Goal: Information Seeking & Learning: Find contact information

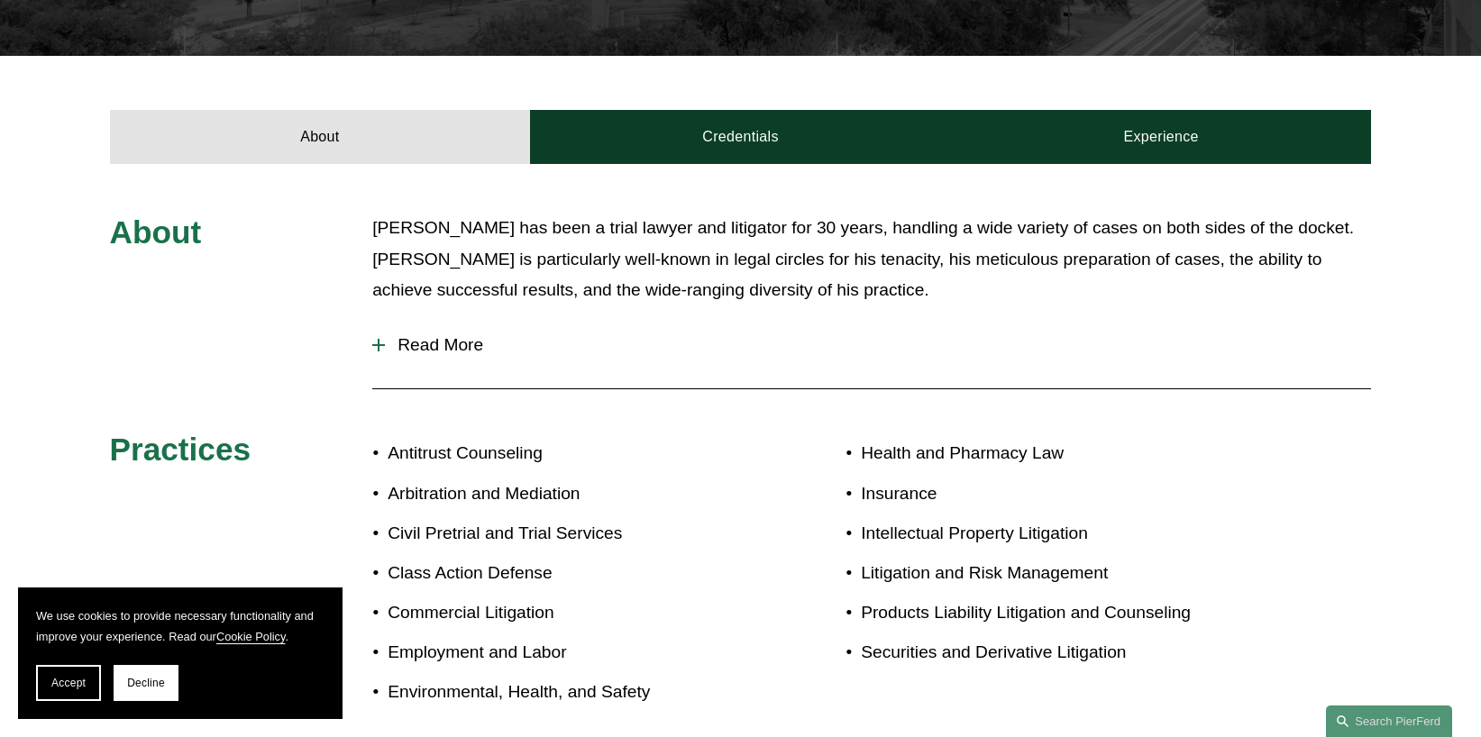
scroll to position [520, 0]
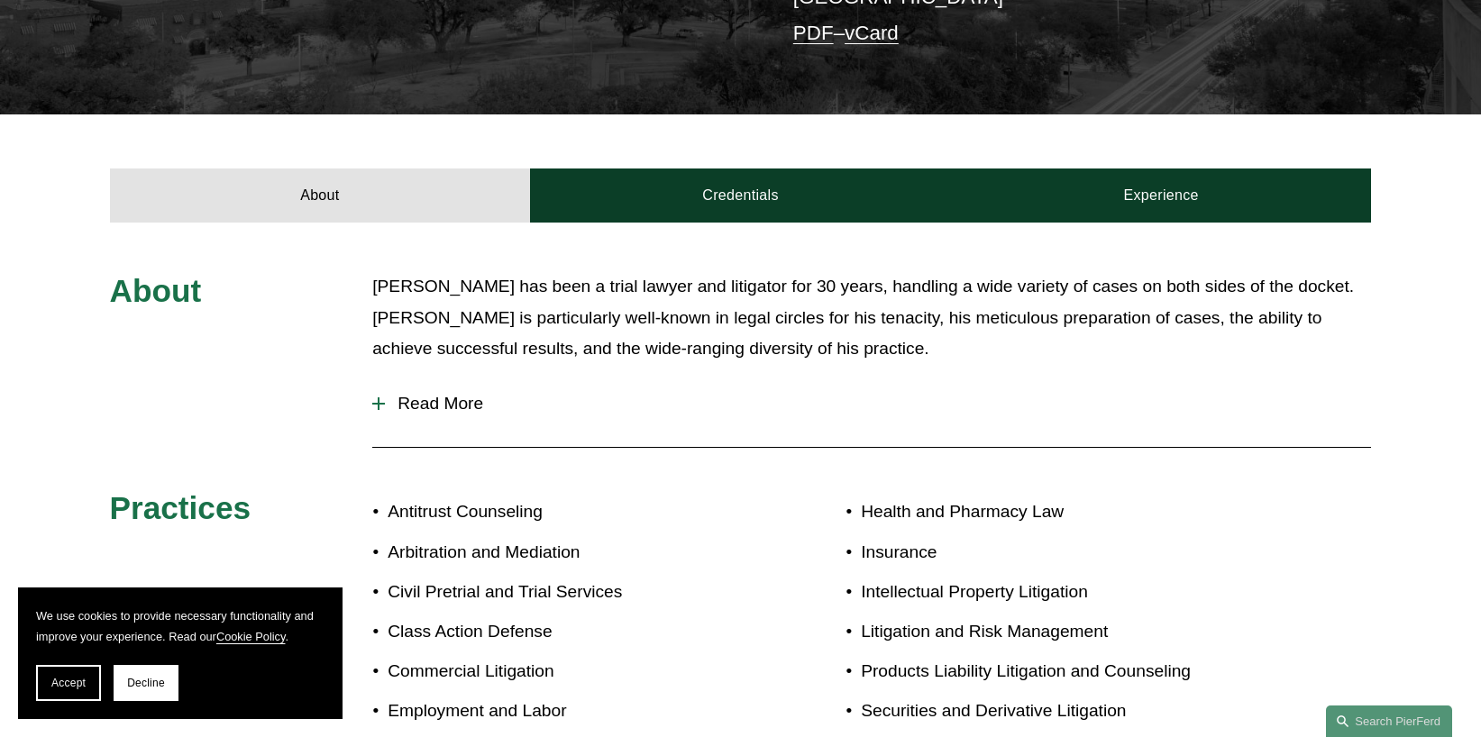
click at [482, 406] on span "Read More" at bounding box center [878, 404] width 986 height 20
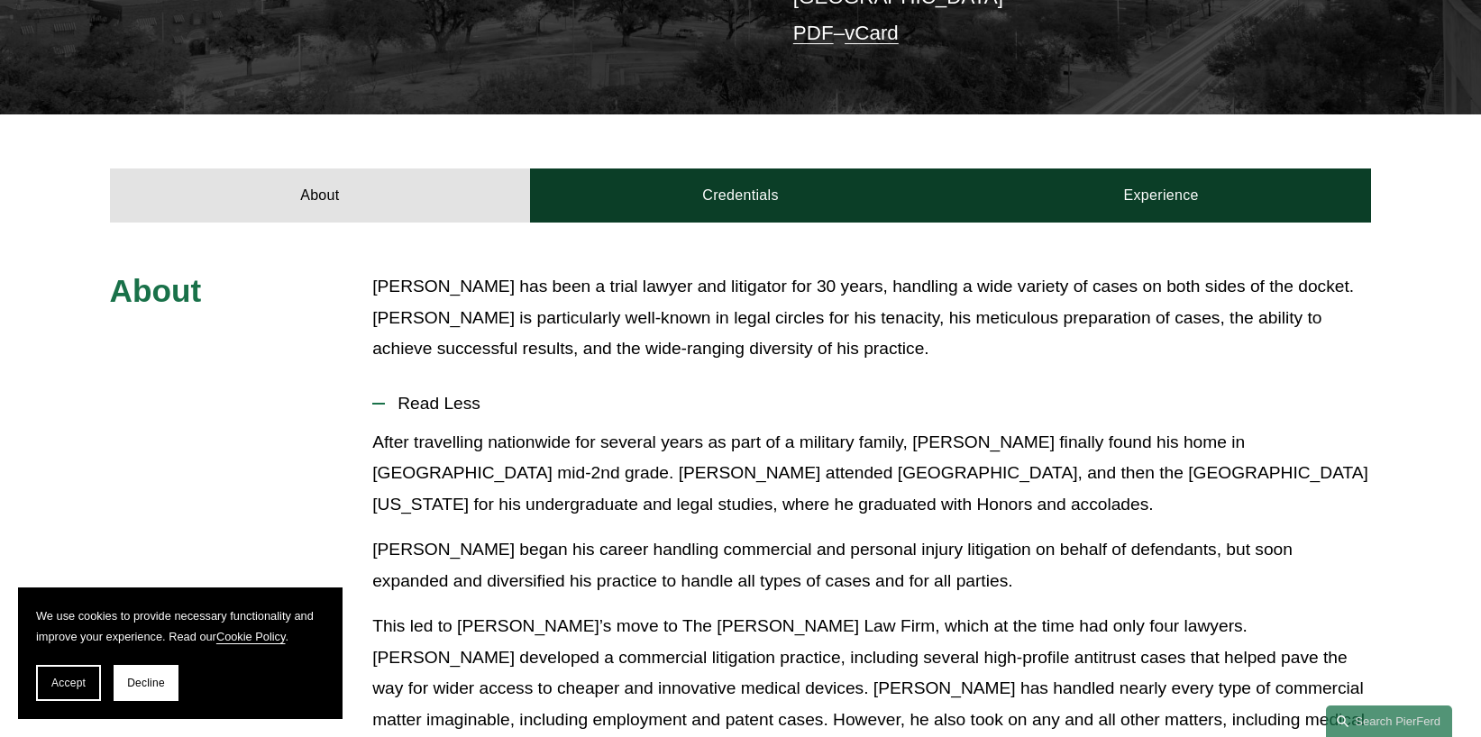
click at [451, 405] on span "Read Less" at bounding box center [878, 404] width 986 height 20
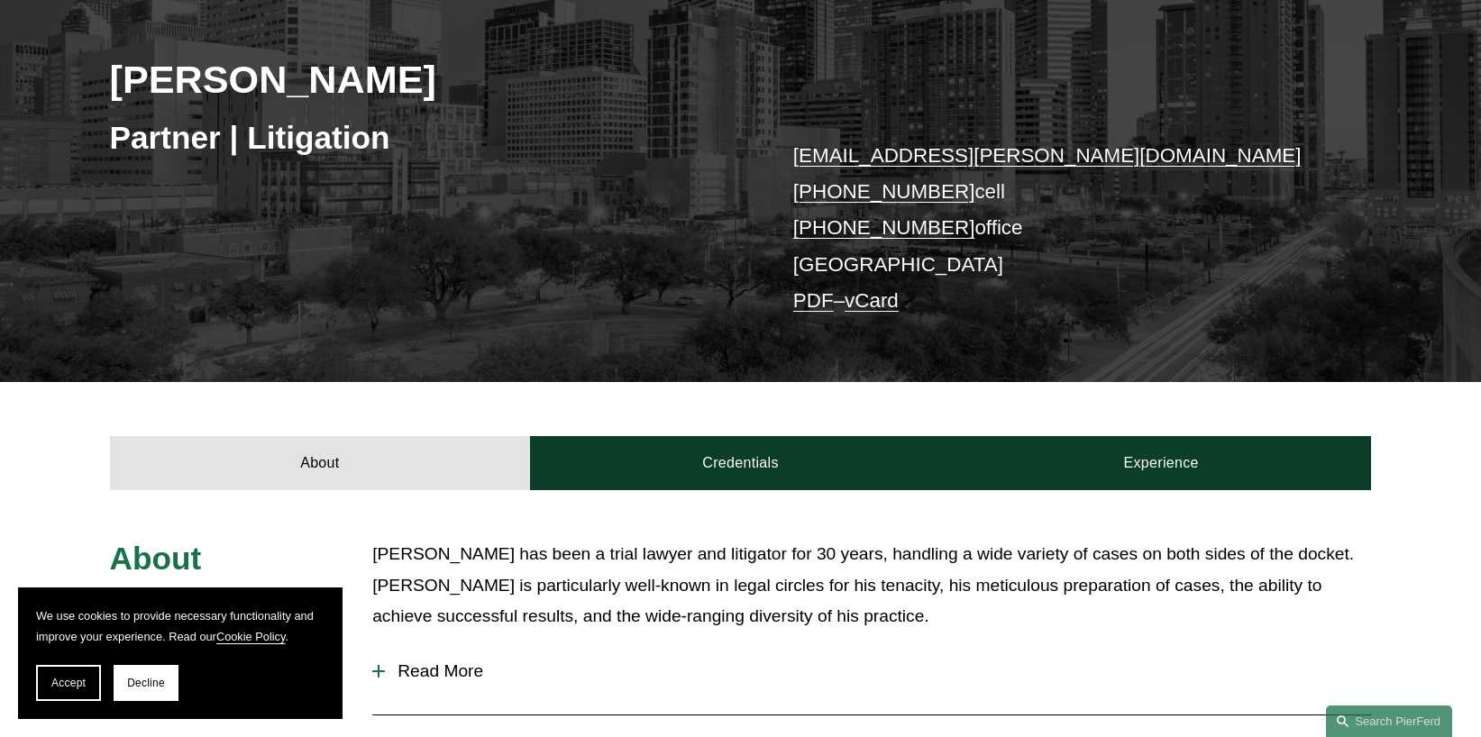
scroll to position [250, 0]
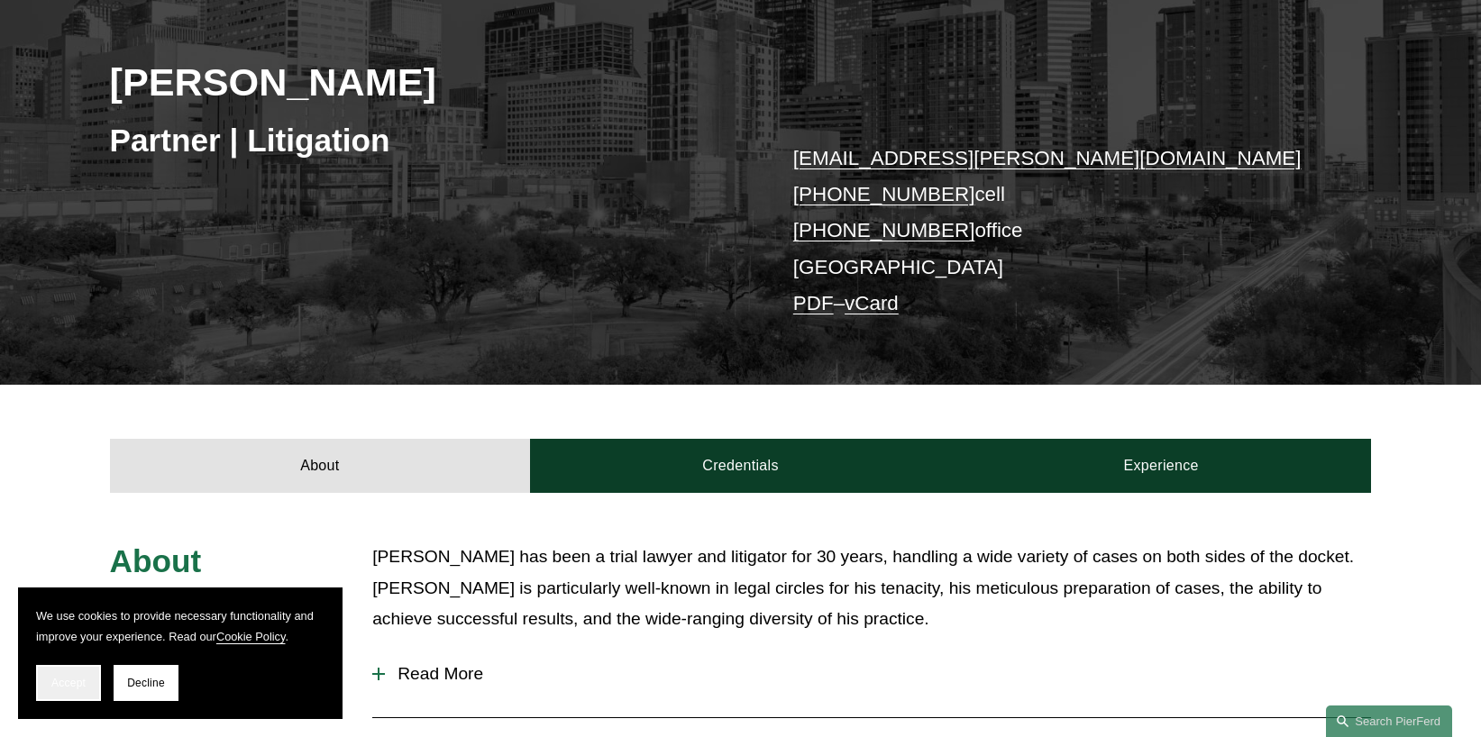
click at [87, 671] on button "Accept" at bounding box center [68, 683] width 65 height 36
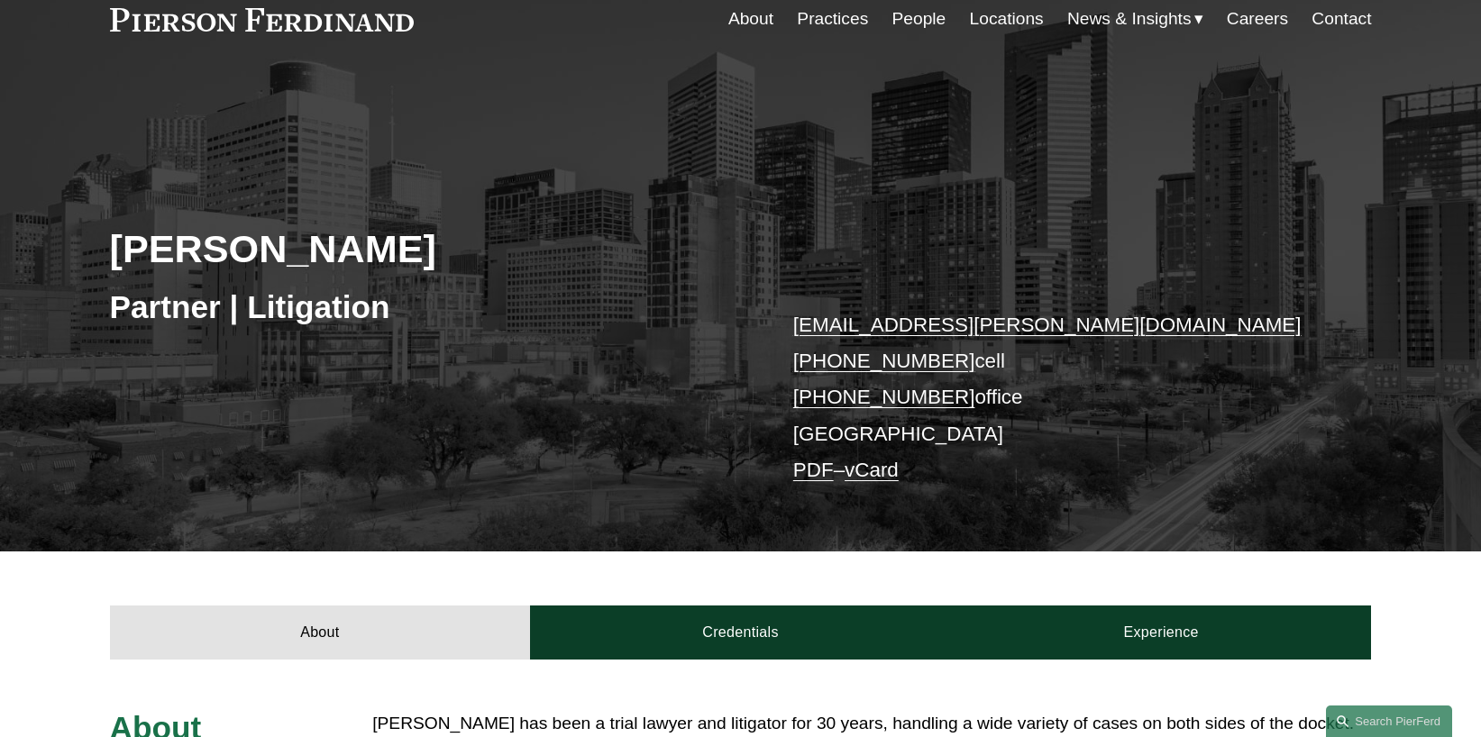
scroll to position [0, 0]
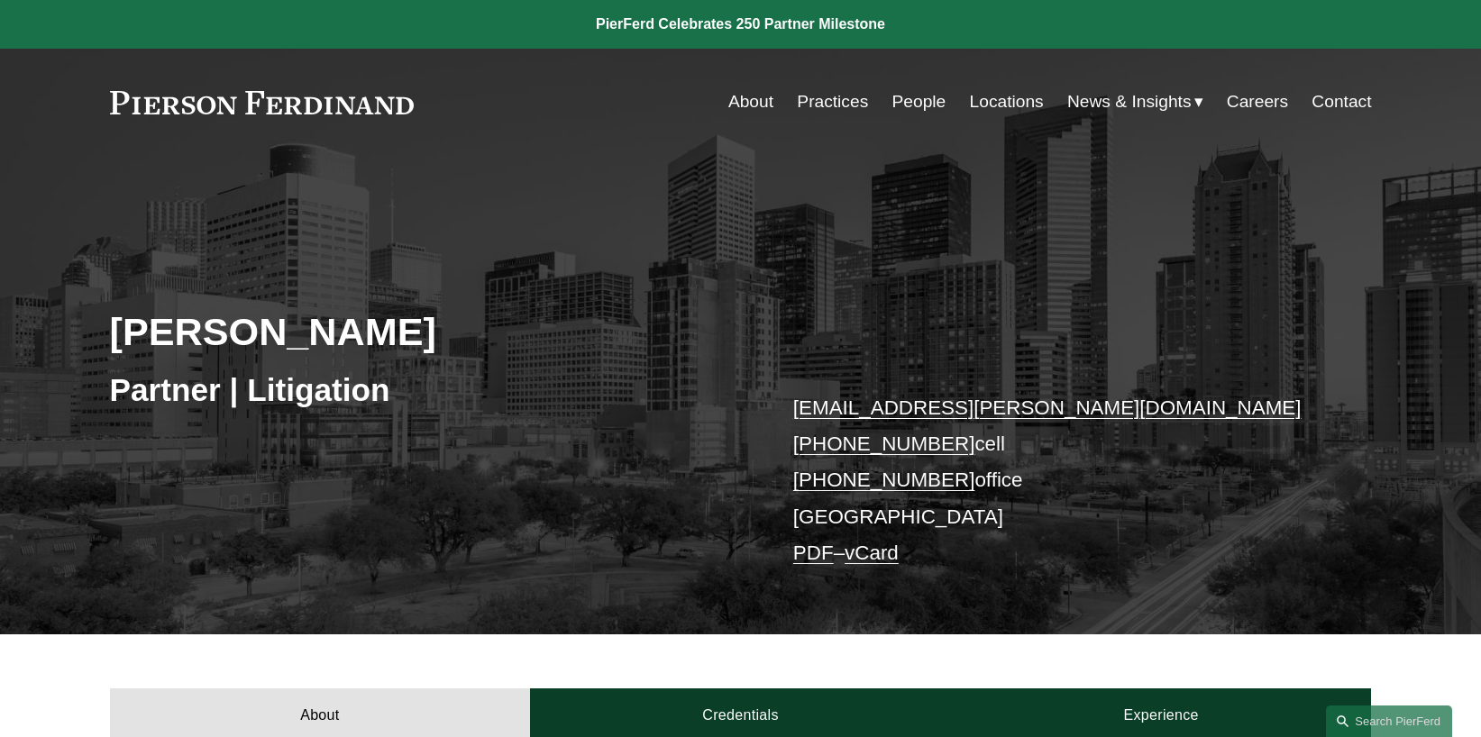
click at [904, 97] on link "People" at bounding box center [919, 102] width 54 height 34
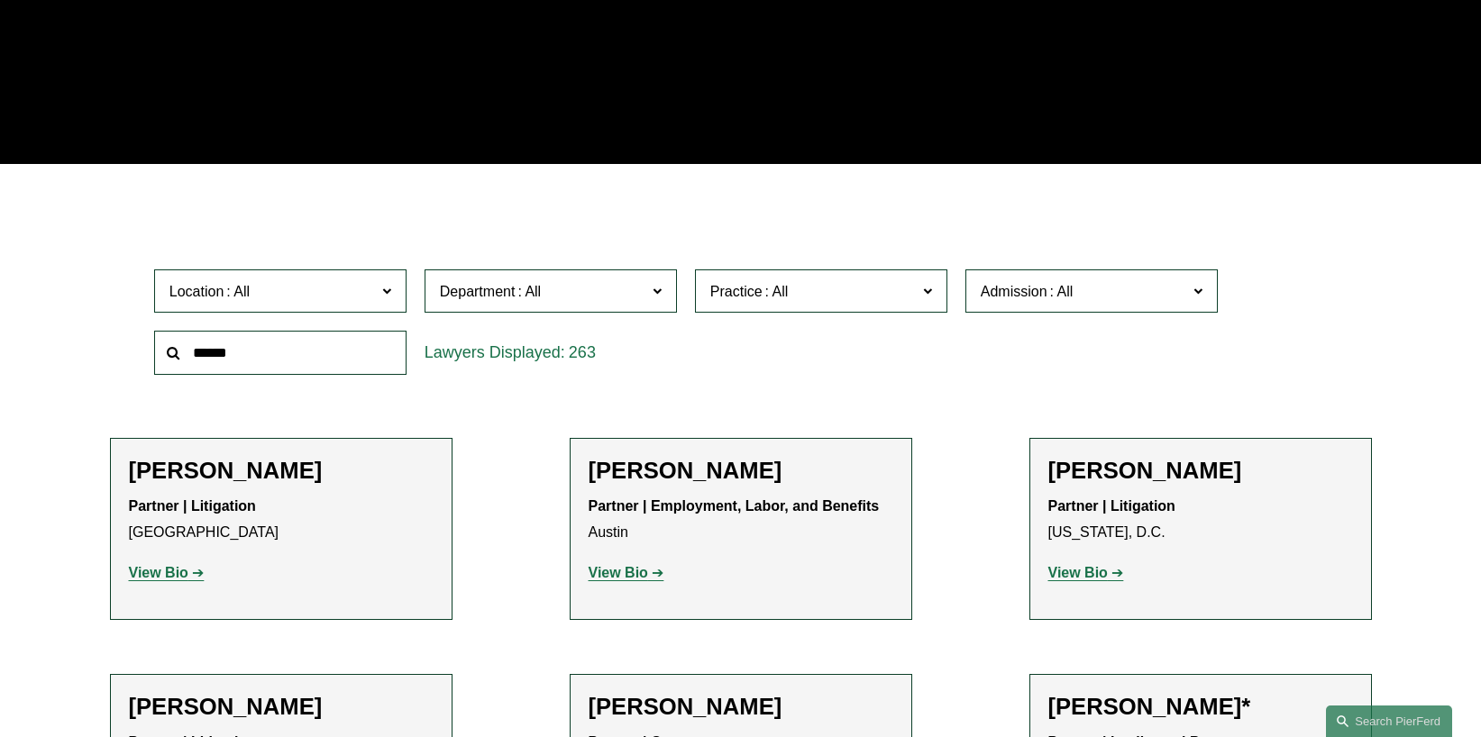
scroll to position [451, 0]
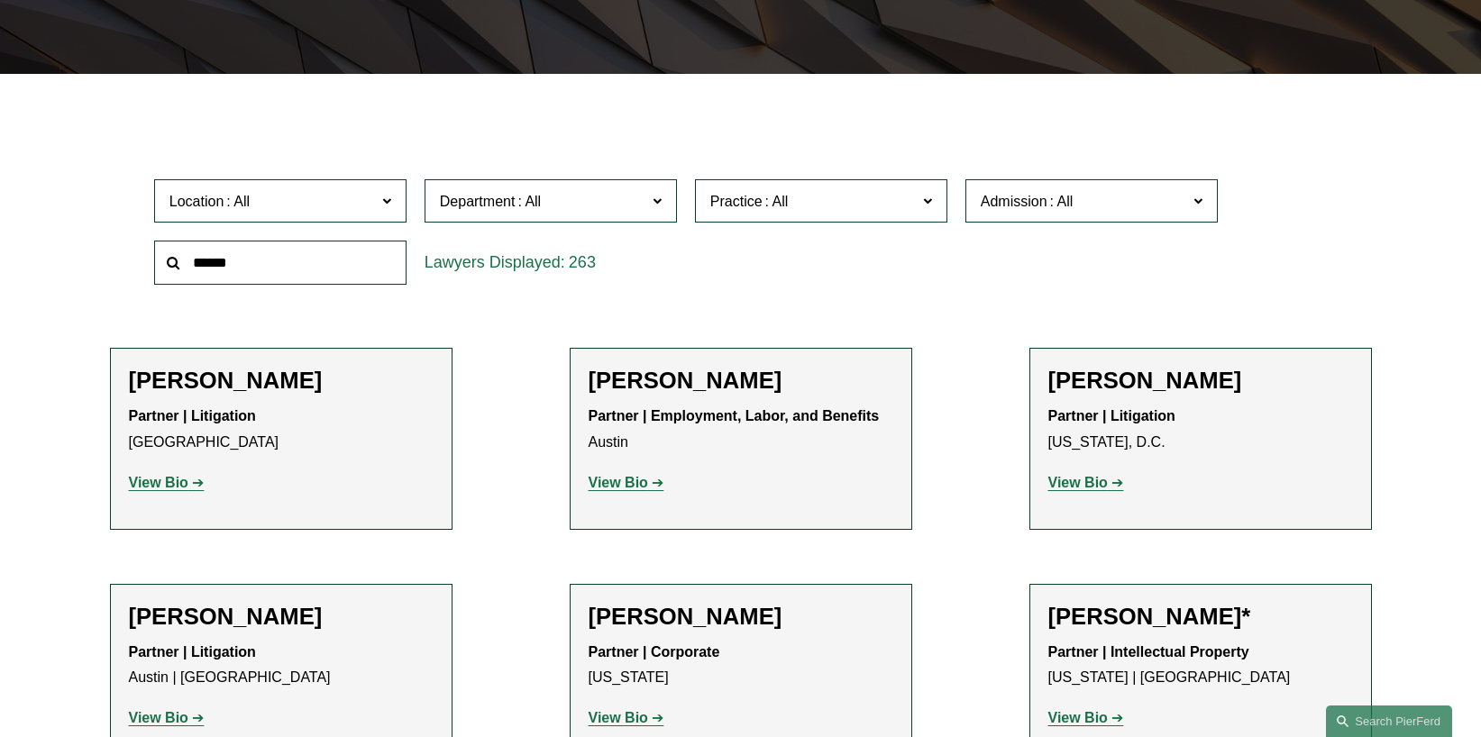
click at [916, 205] on span "Practice" at bounding box center [813, 201] width 206 height 24
click at [0, 0] on link "Trusts & Estates" at bounding box center [0, 0] width 0 height 0
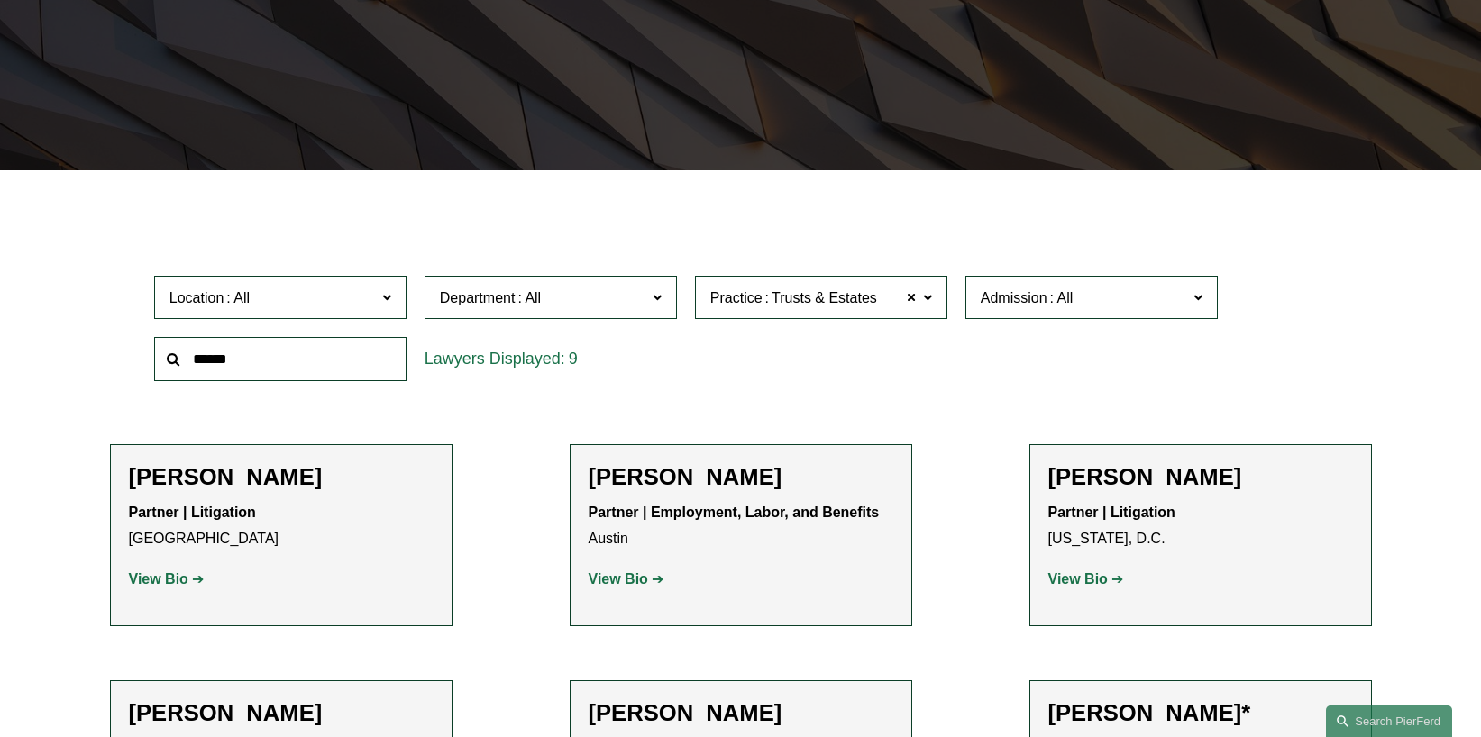
scroll to position [342, 0]
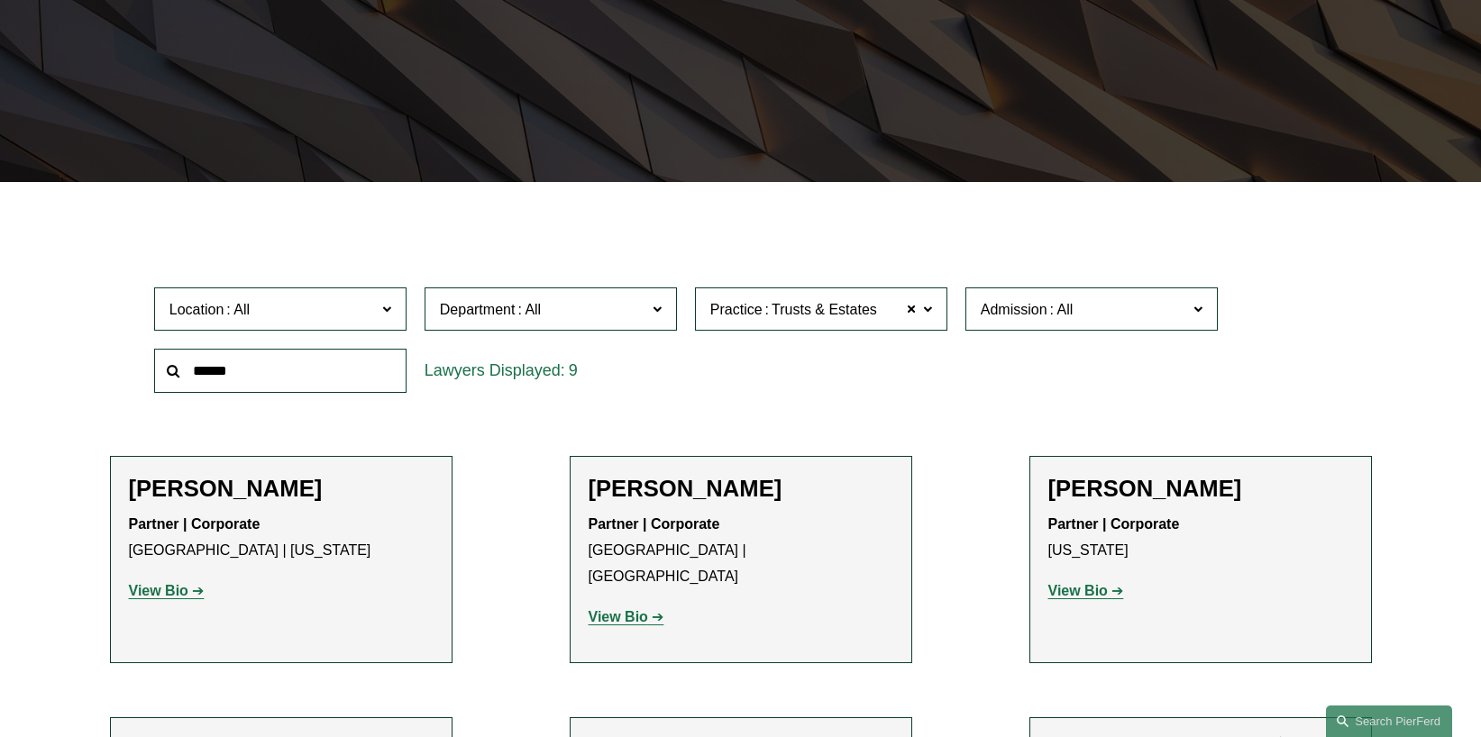
click at [342, 297] on span "Location" at bounding box center [272, 309] width 206 height 24
click at [0, 0] on link "[GEOGRAPHIC_DATA]" at bounding box center [0, 0] width 0 height 0
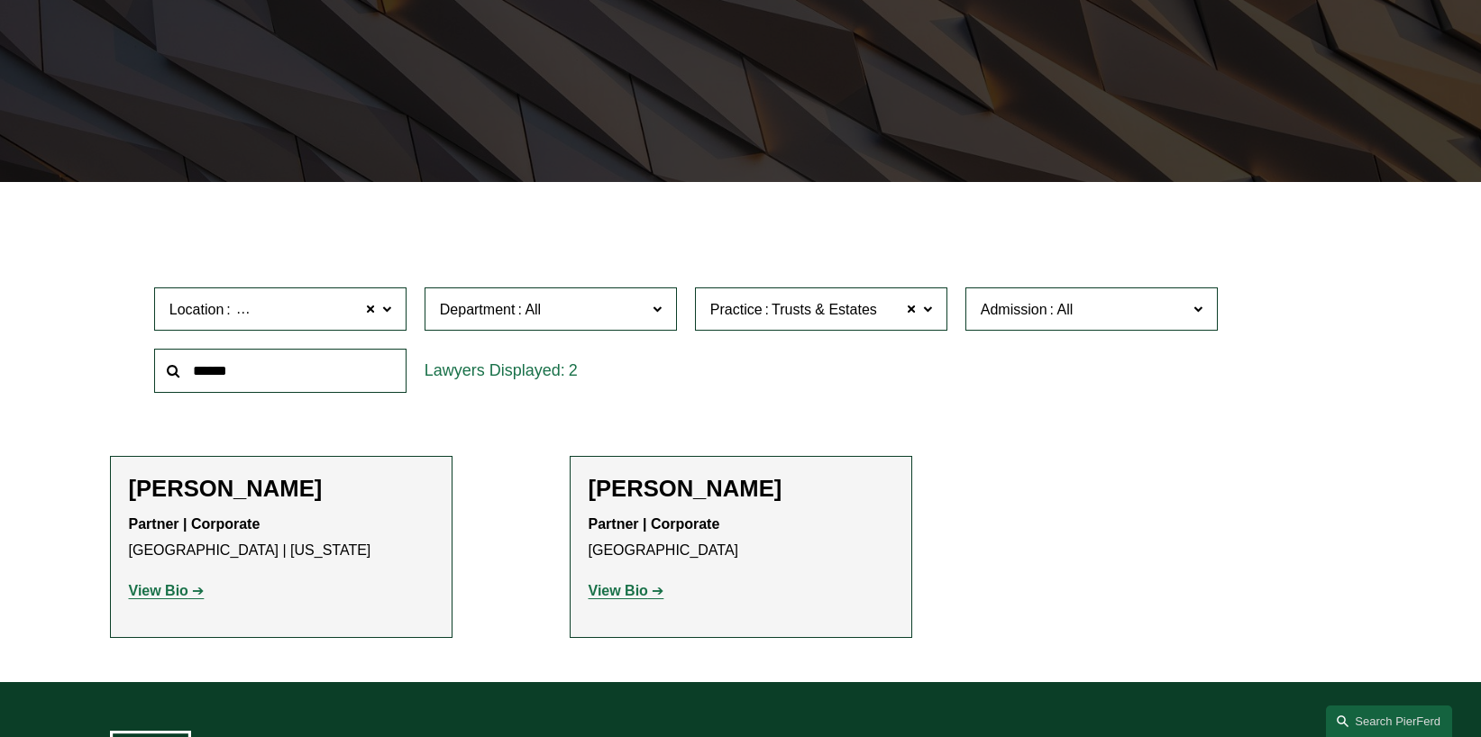
click at [636, 593] on strong "View Bio" at bounding box center [618, 590] width 59 height 15
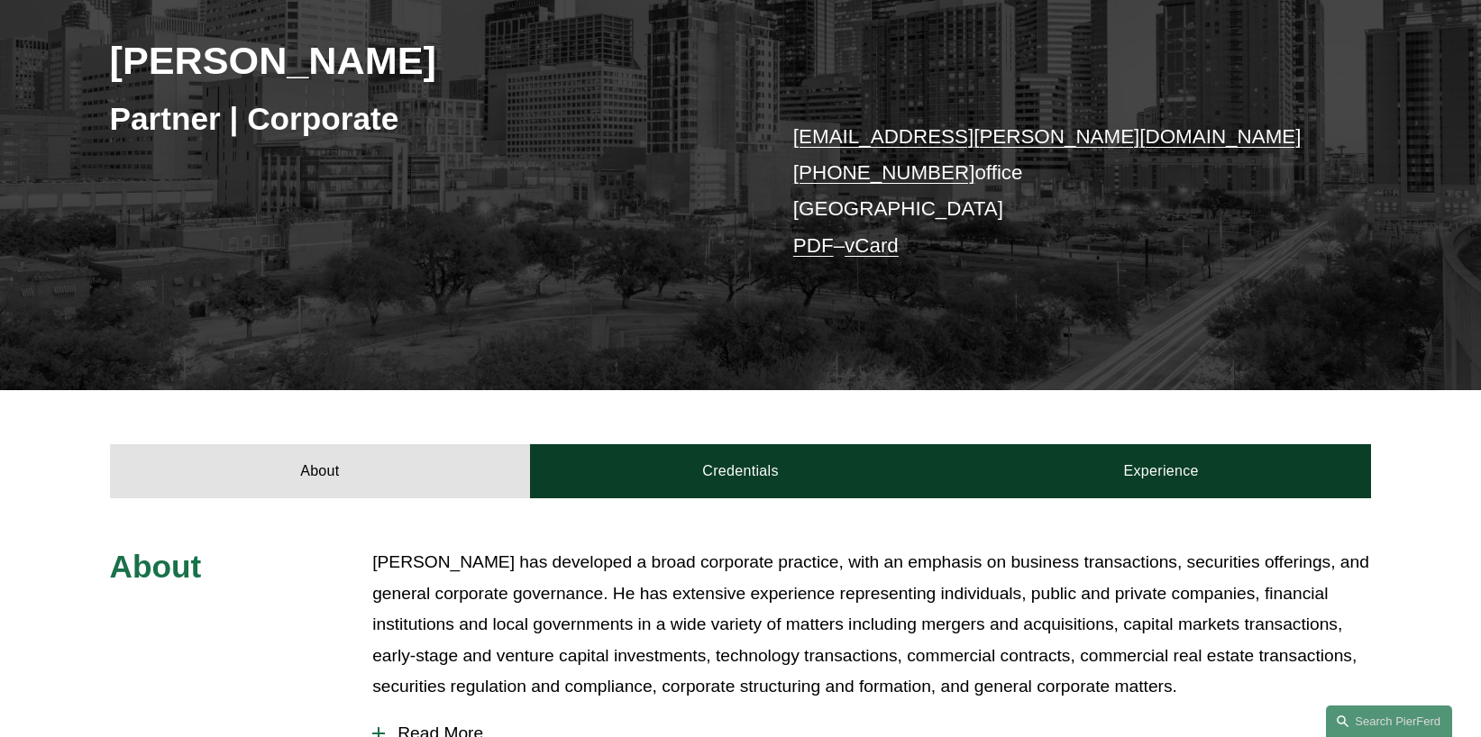
scroll to position [270, 0]
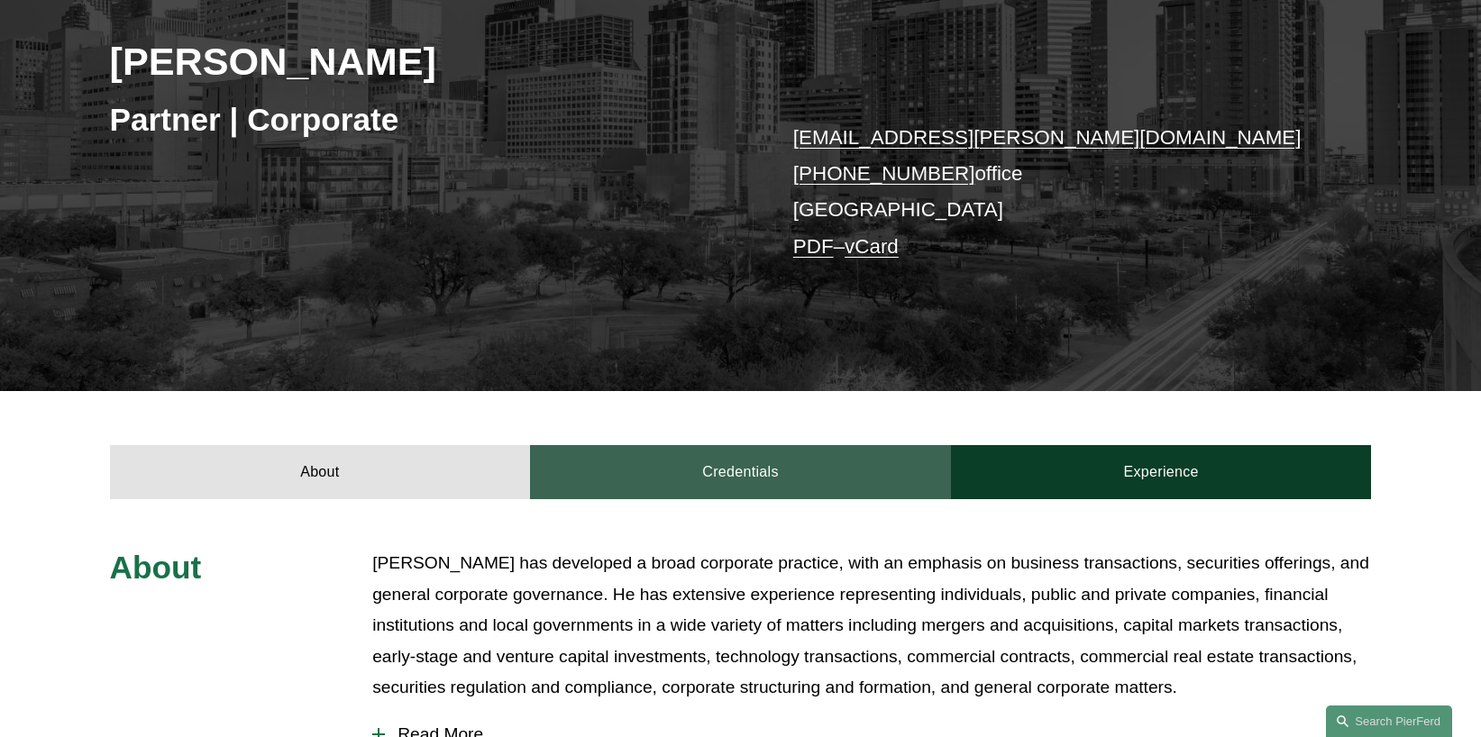
drag, startPoint x: 736, startPoint y: 475, endPoint x: 908, endPoint y: 474, distance: 171.2
click at [737, 475] on link "Credentials" at bounding box center [740, 472] width 421 height 54
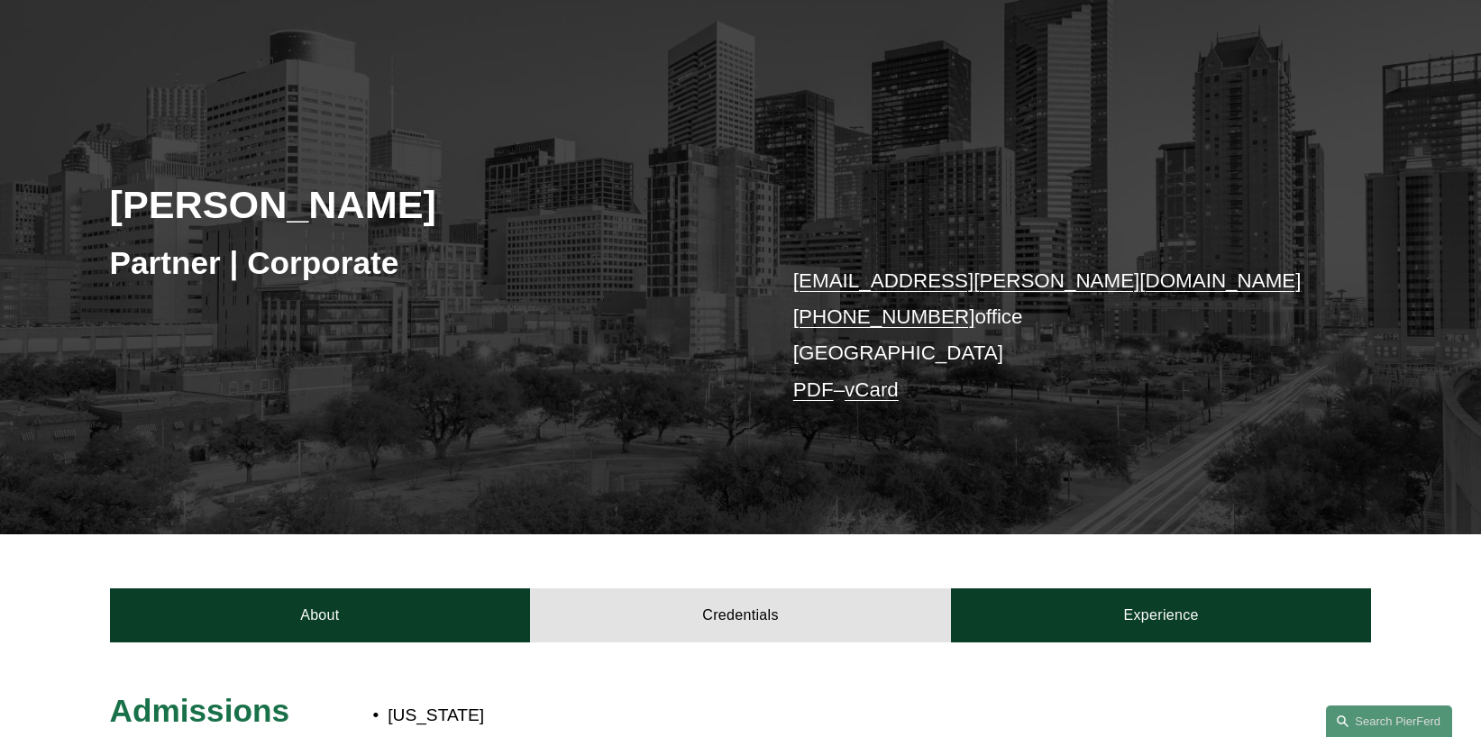
scroll to position [0, 0]
